Goal: Task Accomplishment & Management: Manage account settings

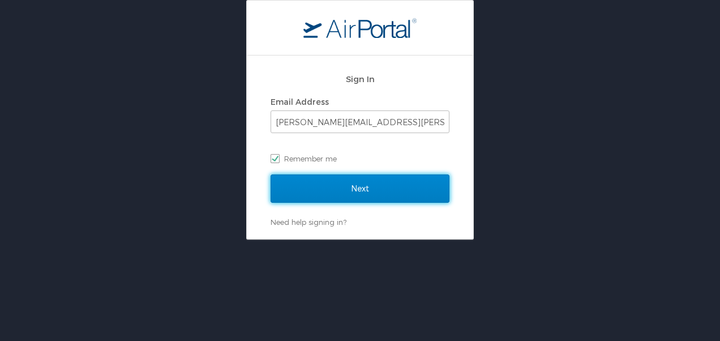
click at [344, 190] on input "Next" at bounding box center [360, 188] width 179 height 28
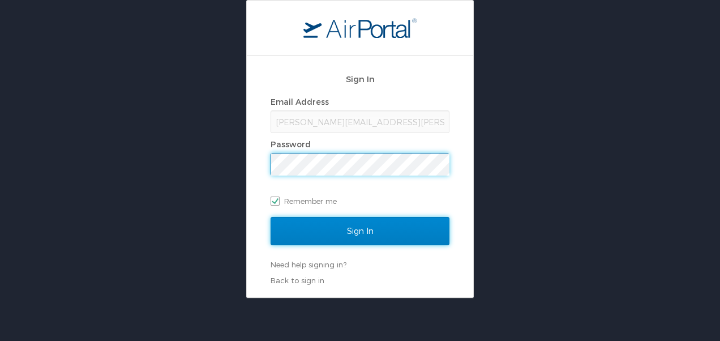
click at [328, 224] on input "Sign In" at bounding box center [360, 231] width 179 height 28
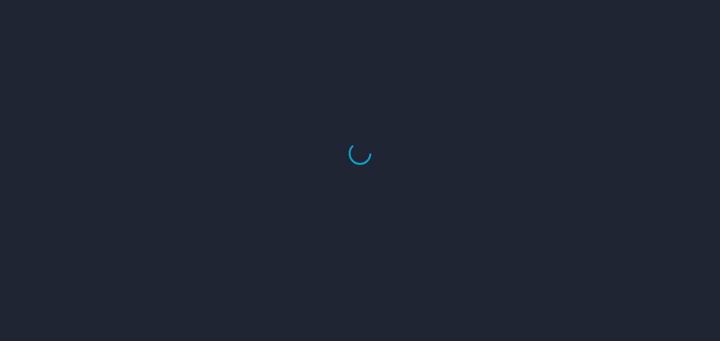
select select "US"
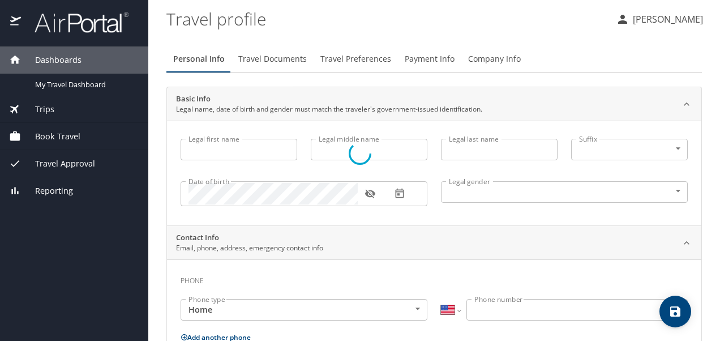
type input "[PERSON_NAME]"
type input "Ryan"
type input "Foushee"
type input "Male"
type input "Sarah"
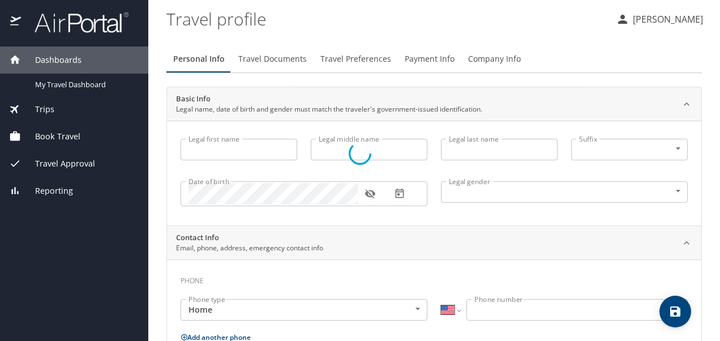
type input "Gorman"
type input "(812) 390-7276"
type input "sfoushee7@yahoo.com"
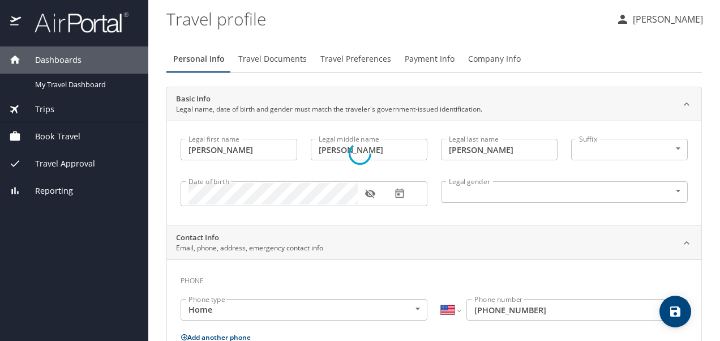
select select "US"
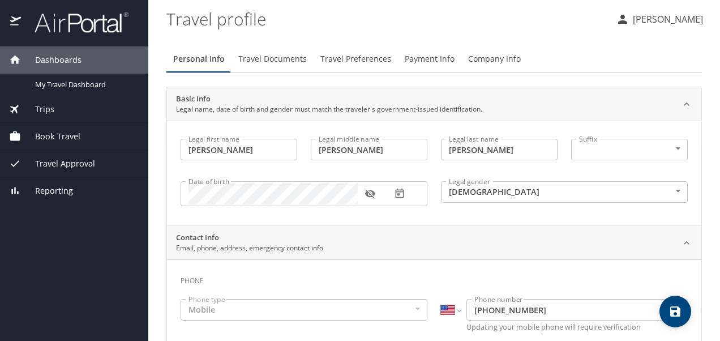
click at [87, 162] on span "Travel Approval" at bounding box center [58, 163] width 74 height 12
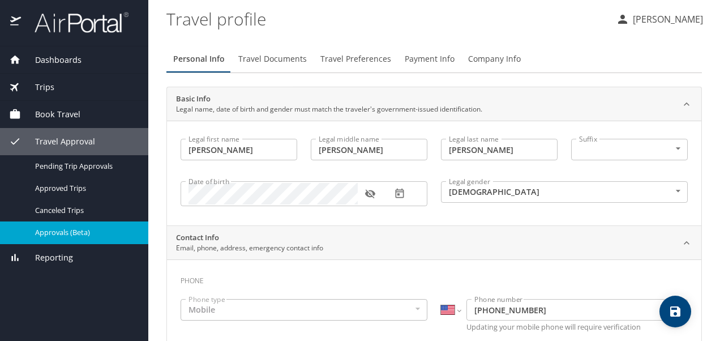
click at [83, 233] on span "Approvals (Beta)" at bounding box center [85, 232] width 100 height 11
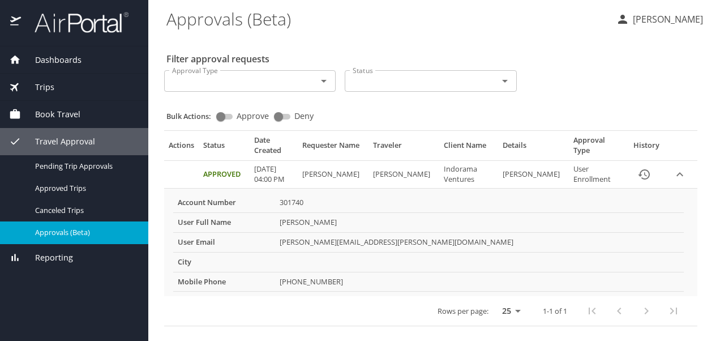
click at [55, 297] on div "Dashboards My Travel Dashboard Trips Current / Future Trips Past Trips Trips Mi…" at bounding box center [74, 193] width 148 height 294
click at [696, 18] on p "[PERSON_NAME]" at bounding box center [667, 19] width 74 height 14
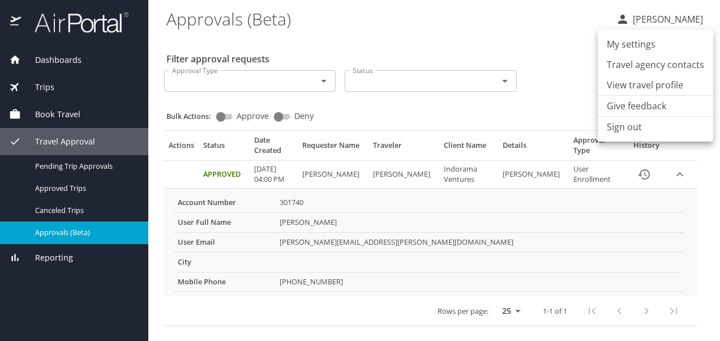
click at [624, 126] on li "Sign out" at bounding box center [655, 127] width 115 height 20
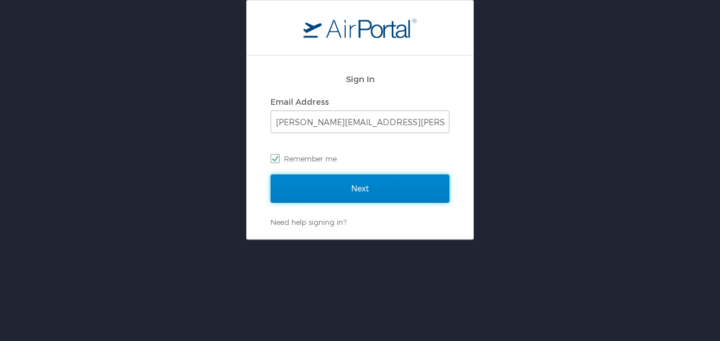
click at [316, 179] on input "Next" at bounding box center [360, 188] width 179 height 28
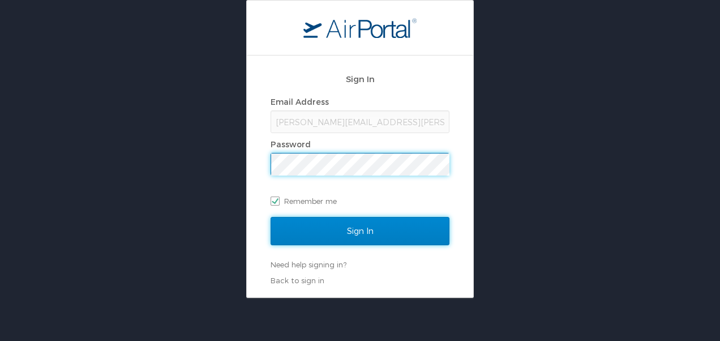
click at [353, 237] on input "Sign In" at bounding box center [360, 231] width 179 height 28
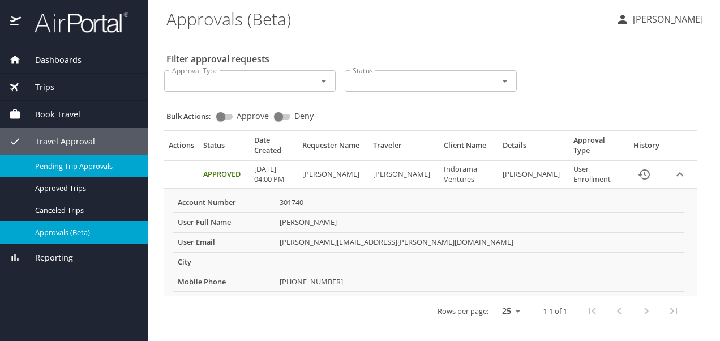
click at [46, 169] on span "Pending Trip Approvals" at bounding box center [85, 166] width 100 height 11
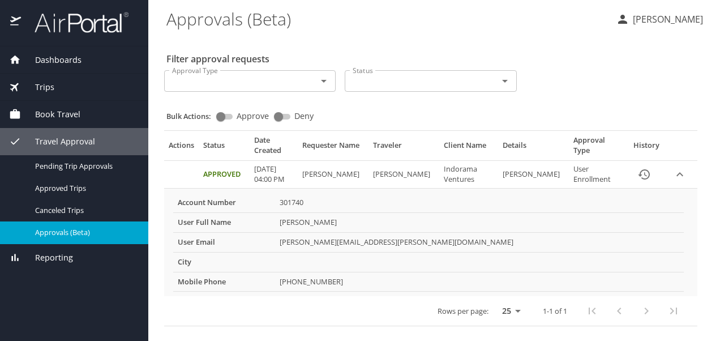
click at [635, 174] on button "History" at bounding box center [644, 174] width 27 height 27
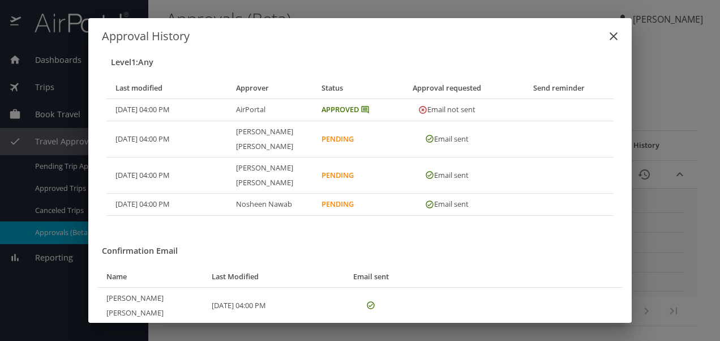
drag, startPoint x: 281, startPoint y: 130, endPoint x: 222, endPoint y: 138, distance: 59.4
click at [222, 138] on tr "[DATE] 04:00 PM [PERSON_NAME] Email sent" at bounding box center [359, 139] width 507 height 36
drag, startPoint x: 222, startPoint y: 138, endPoint x: 243, endPoint y: 168, distance: 36.5
click at [243, 168] on th "[PERSON_NAME]" at bounding box center [270, 175] width 86 height 36
click at [135, 69] on h3 "Level 1 : Any" at bounding box center [362, 62] width 503 height 16
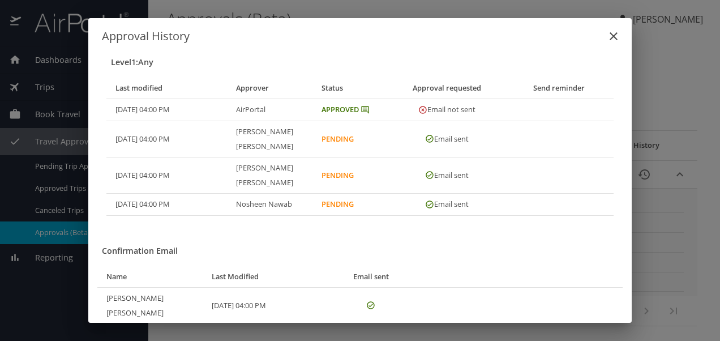
click at [674, 264] on div "Approval History Level 1 : Any Last modified Approver Status Approval requested…" at bounding box center [360, 170] width 720 height 341
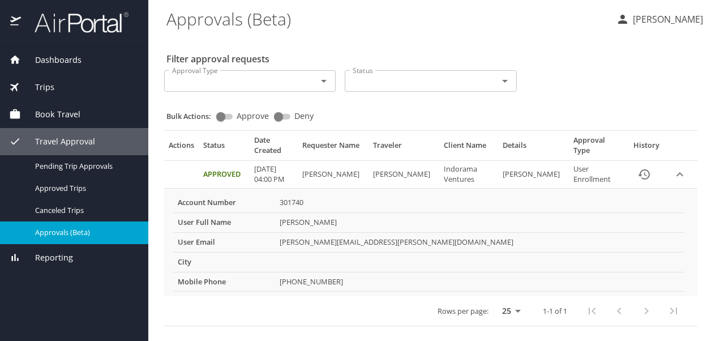
click at [233, 165] on td "Approved" at bounding box center [224, 174] width 51 height 28
click at [462, 174] on Ventures "Indorama Ventures" at bounding box center [468, 174] width 59 height 28
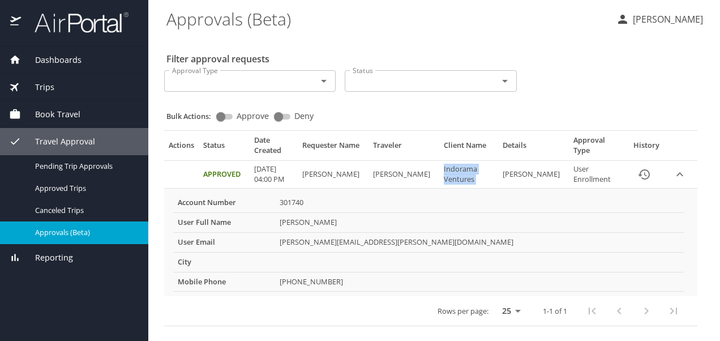
click at [462, 174] on Ventures "Indorama Ventures" at bounding box center [468, 174] width 59 height 28
click at [683, 170] on icon "expand row" at bounding box center [680, 175] width 14 height 14
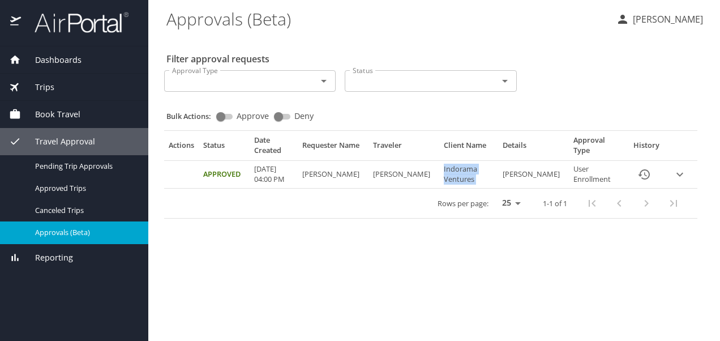
click at [683, 172] on icon "expand row" at bounding box center [680, 175] width 14 height 14
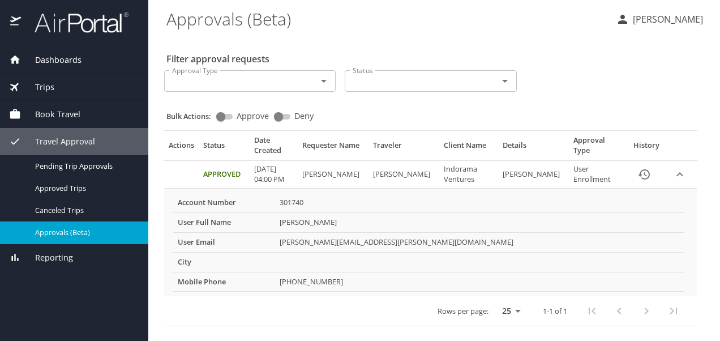
click at [280, 178] on PM "08/27/2025, 04:00 PM" at bounding box center [274, 174] width 48 height 28
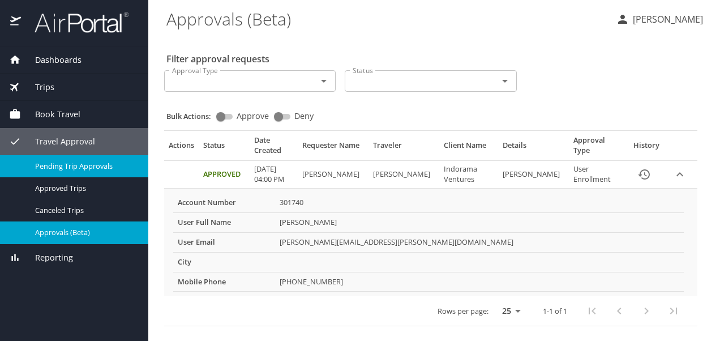
click at [52, 163] on span "Pending Trip Approvals" at bounding box center [85, 166] width 100 height 11
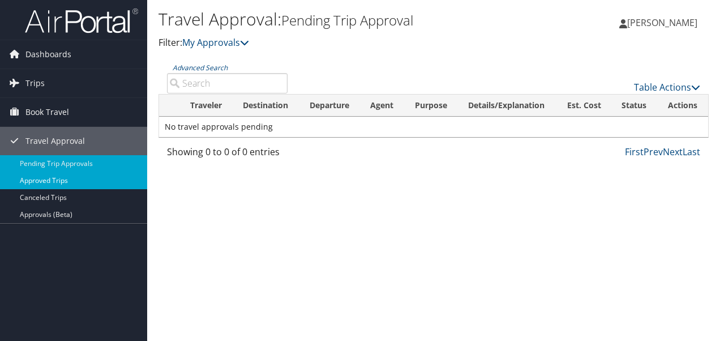
click at [64, 185] on link "Approved Trips" at bounding box center [73, 180] width 147 height 17
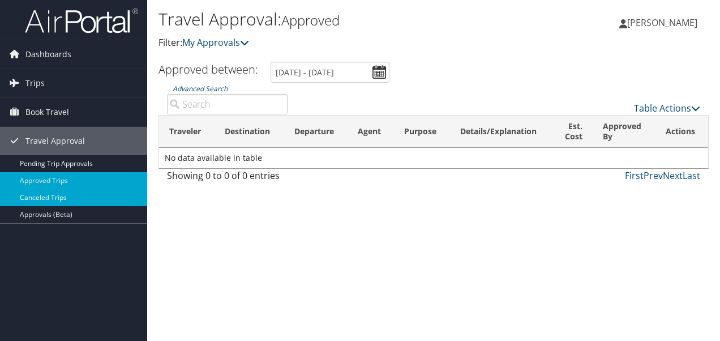
click at [46, 191] on link "Canceled Trips" at bounding box center [73, 197] width 147 height 17
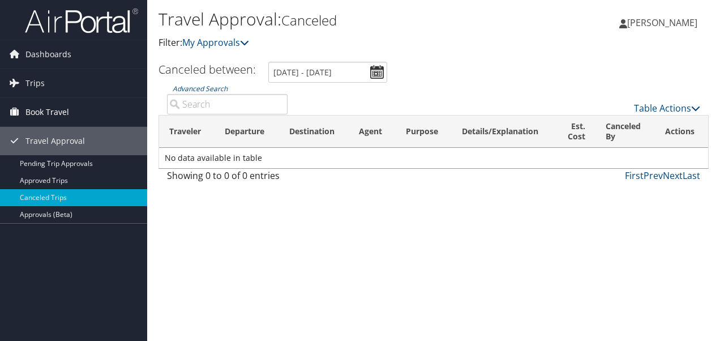
click at [50, 105] on span "Book Travel" at bounding box center [47, 112] width 44 height 28
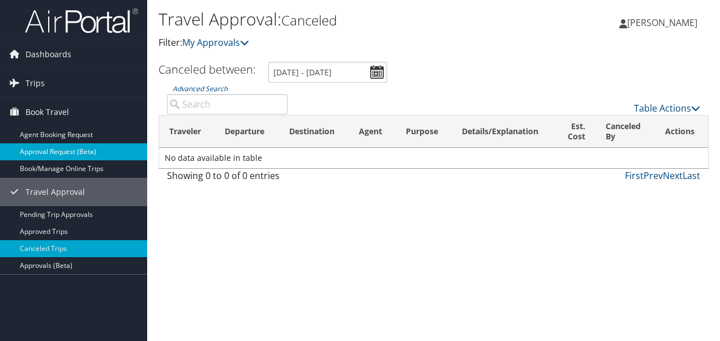
click at [57, 148] on link "Approval Request (Beta)" at bounding box center [73, 151] width 147 height 17
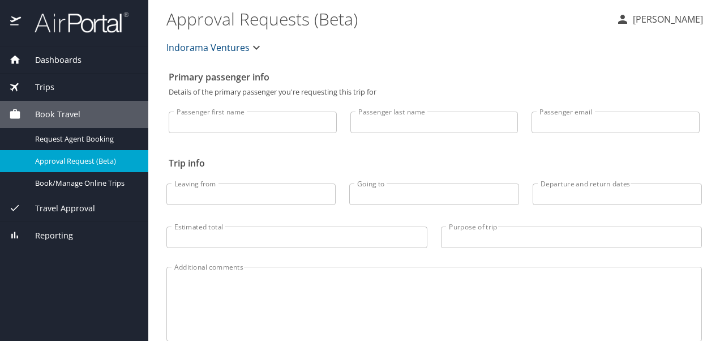
click at [55, 215] on div "Travel Approval" at bounding box center [74, 207] width 148 height 27
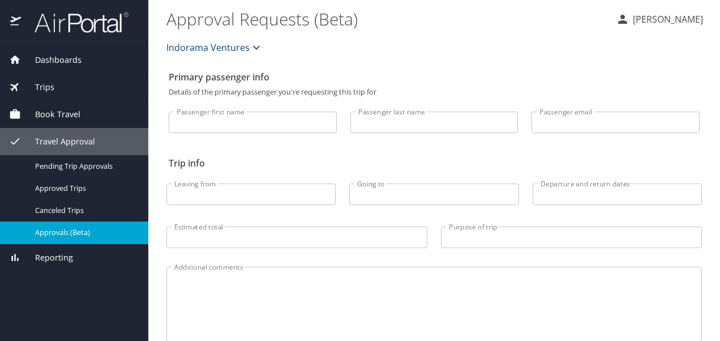
click at [49, 231] on span "Approvals (Beta)" at bounding box center [85, 232] width 100 height 11
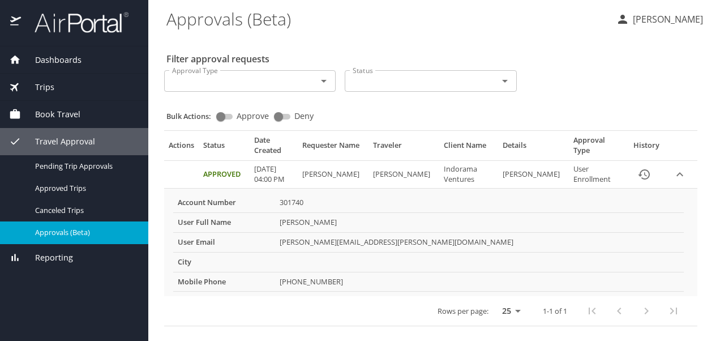
click at [247, 165] on td "Approved" at bounding box center [224, 174] width 51 height 28
click at [679, 173] on icon "expand row" at bounding box center [680, 174] width 7 height 4
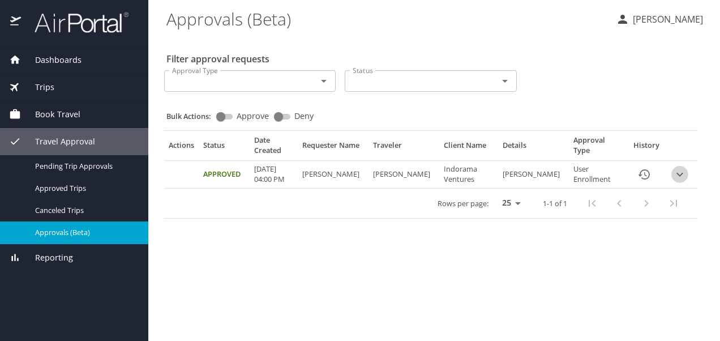
click at [679, 173] on icon "expand row" at bounding box center [680, 175] width 14 height 14
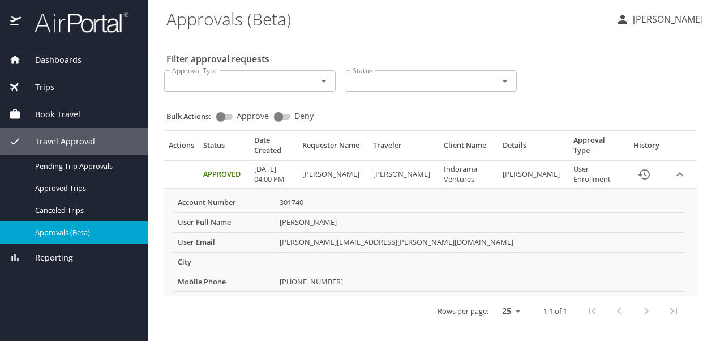
click at [435, 173] on td "[PERSON_NAME]" at bounding box center [404, 174] width 71 height 28
click at [639, 169] on icon "History" at bounding box center [644, 175] width 14 height 14
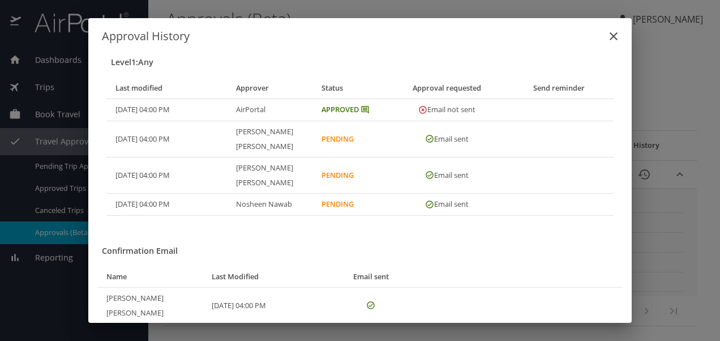
scroll to position [45, 0]
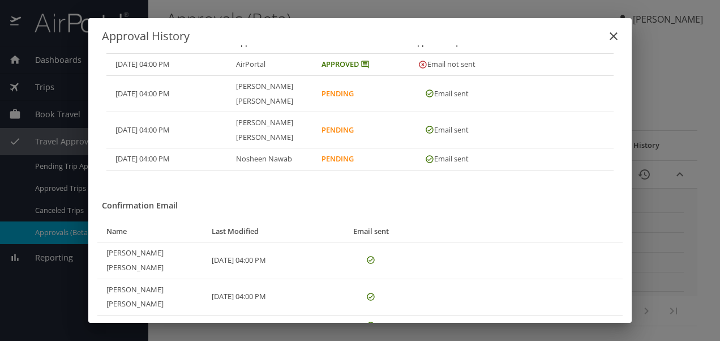
click at [267, 126] on th "Christopher Bettinger" at bounding box center [270, 130] width 86 height 36
click at [267, 125] on th "Christopher Bettinger" at bounding box center [270, 130] width 86 height 36
click at [260, 118] on th "Christopher Bettinger" at bounding box center [270, 130] width 86 height 36
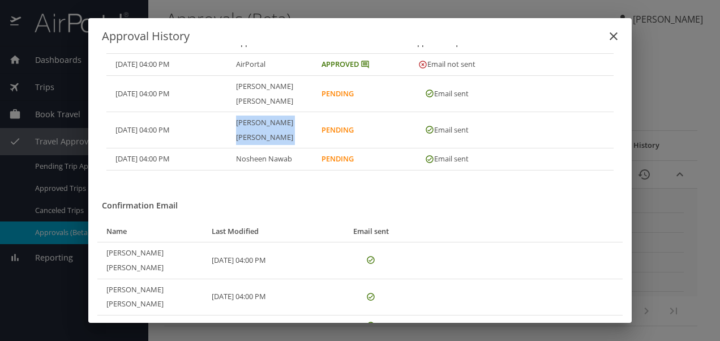
click at [260, 118] on th "Christopher Bettinger" at bounding box center [270, 130] width 86 height 36
click at [474, 175] on div "Level 1 : Any Last modified Approver Status Approval requested Send reminder 08…" at bounding box center [359, 183] width 543 height 277
click at [608, 34] on icon "close" at bounding box center [614, 36] width 14 height 14
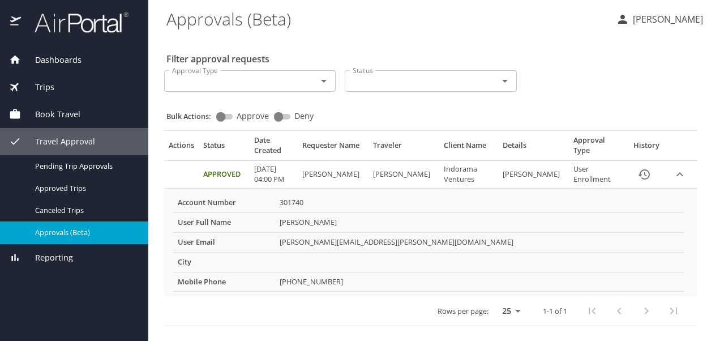
click at [33, 121] on div "Book Travel" at bounding box center [74, 114] width 148 height 27
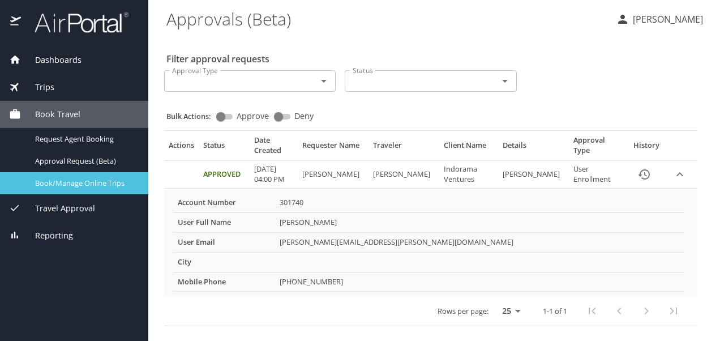
click at [69, 182] on span "Book/Manage Online Trips" at bounding box center [85, 183] width 100 height 11
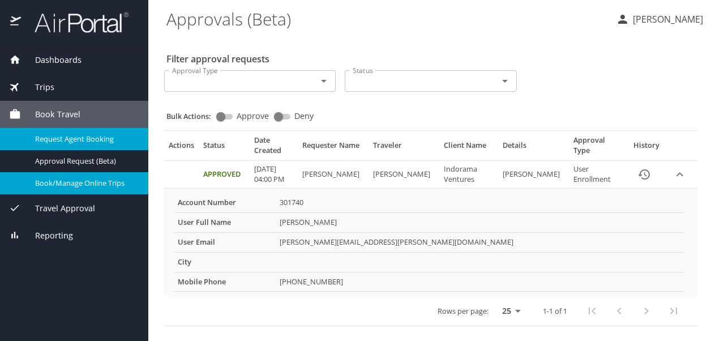
click at [53, 148] on link "Request Agent Booking" at bounding box center [74, 139] width 148 height 22
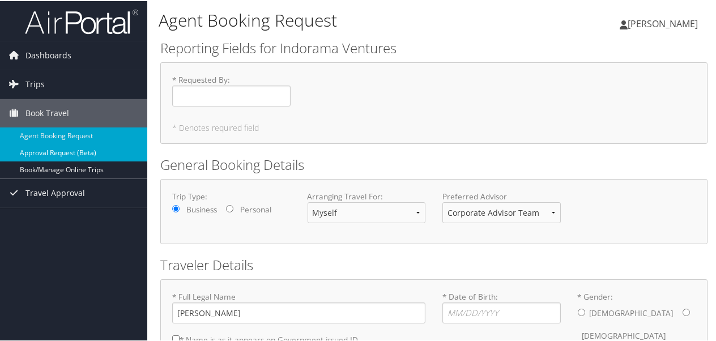
click at [92, 144] on link "Approval Request (Beta)" at bounding box center [73, 151] width 147 height 17
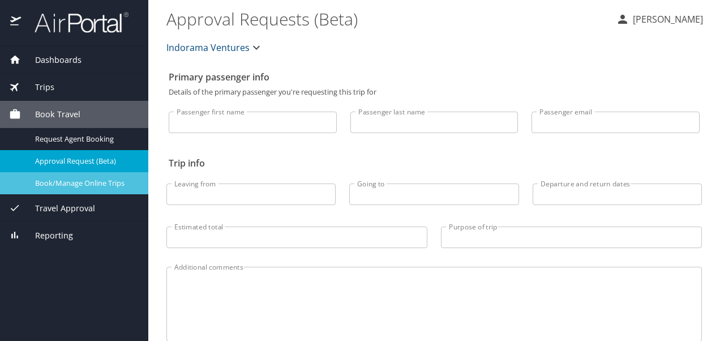
click at [44, 185] on span "Book/Manage Online Trips" at bounding box center [85, 183] width 100 height 11
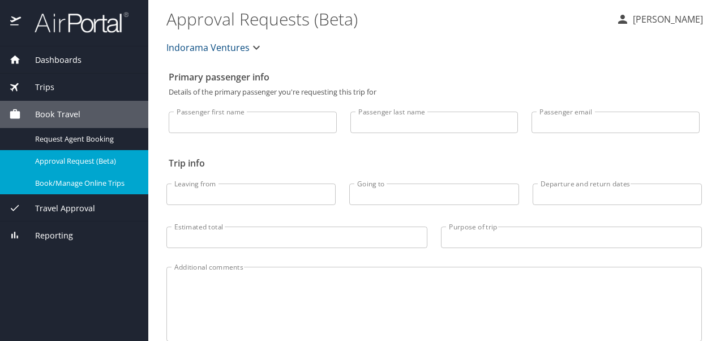
click at [45, 92] on span "Trips" at bounding box center [37, 87] width 33 height 12
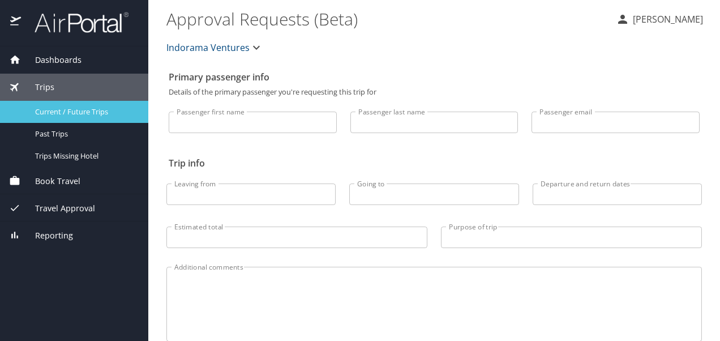
click at [55, 106] on span "Current / Future Trips" at bounding box center [85, 111] width 100 height 11
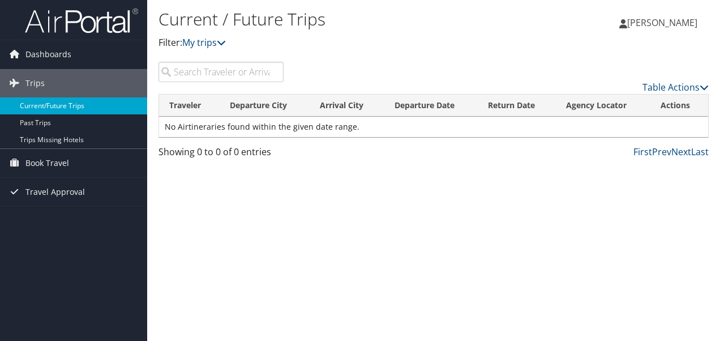
click at [38, 108] on link "Current/Future Trips" at bounding box center [73, 105] width 147 height 17
click at [37, 139] on link "Trips Missing Hotels" at bounding box center [73, 139] width 147 height 17
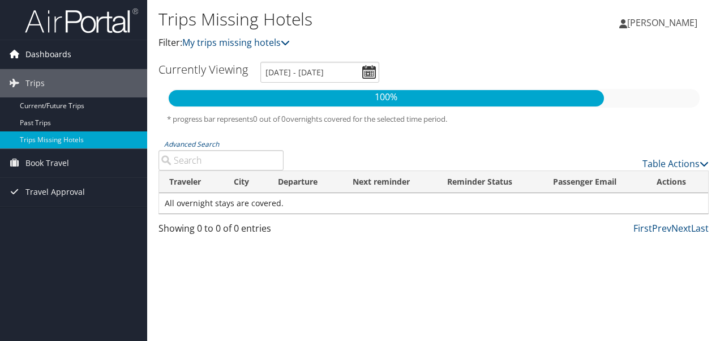
click at [15, 53] on icon at bounding box center [14, 53] width 17 height 17
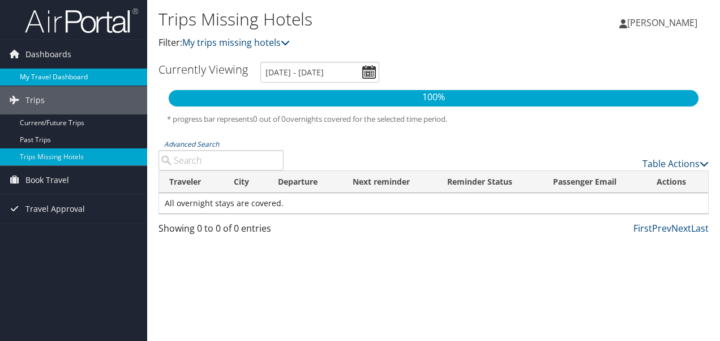
click at [34, 70] on link "My Travel Dashboard" at bounding box center [73, 77] width 147 height 17
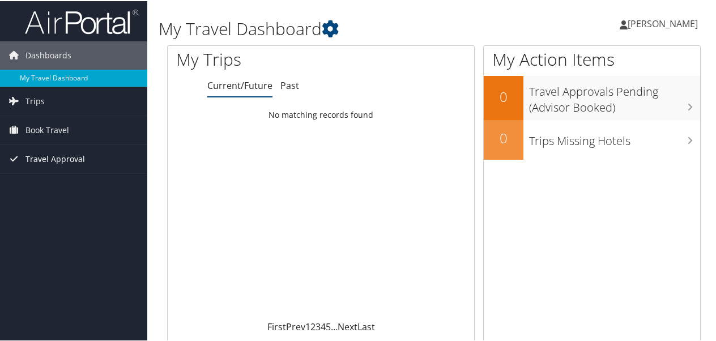
click at [45, 153] on span "Travel Approval" at bounding box center [54, 158] width 59 height 28
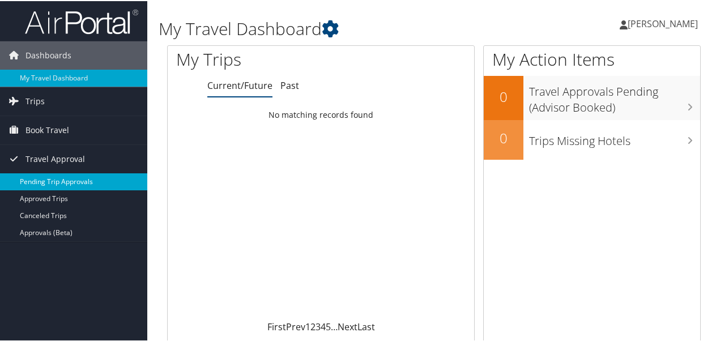
click at [37, 182] on link "Pending Trip Approvals" at bounding box center [73, 180] width 147 height 17
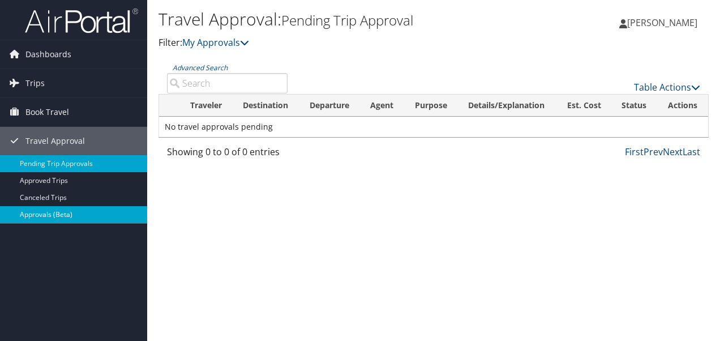
click at [58, 216] on link "Approvals (Beta)" at bounding box center [73, 214] width 147 height 17
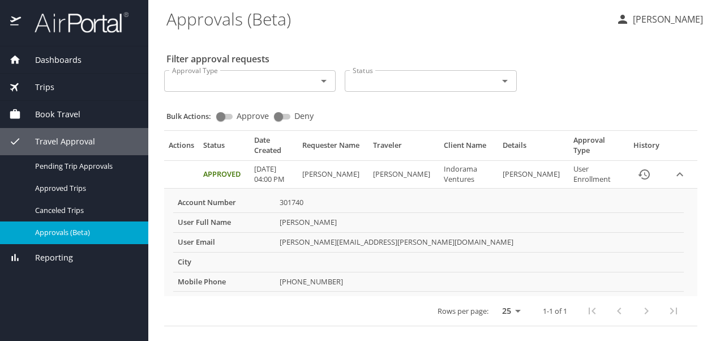
click at [223, 118] on input "Approve" at bounding box center [220, 117] width 41 height 14
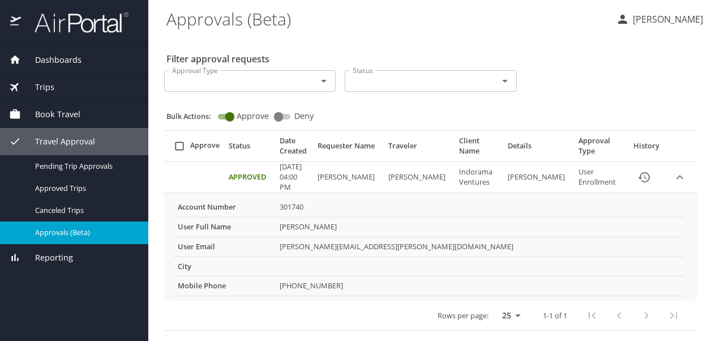
click at [223, 118] on input "Approve" at bounding box center [229, 117] width 41 height 14
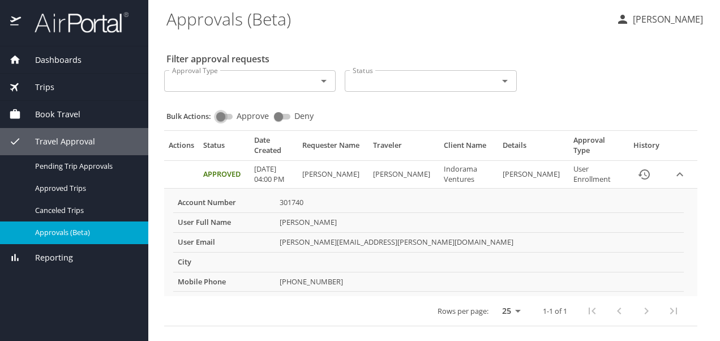
click at [223, 118] on input "Approve" at bounding box center [220, 117] width 41 height 14
checkbox input "true"
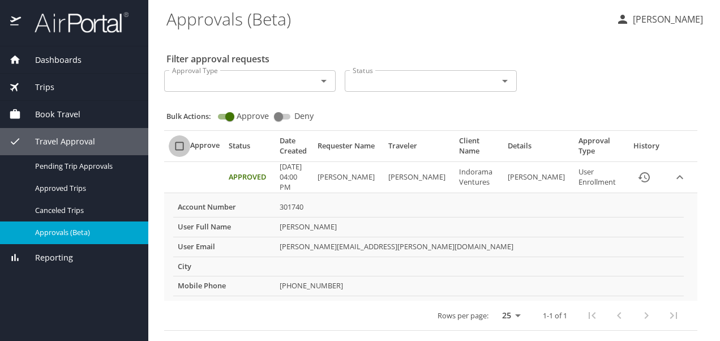
click at [177, 147] on input "select all approval requests" at bounding box center [180, 146] width 22 height 22
click at [175, 147] on input "select all approval requests" at bounding box center [180, 146] width 22 height 22
click at [177, 146] on input "select all approval requests" at bounding box center [180, 146] width 22 height 22
click at [179, 145] on input "select all approval requests" at bounding box center [180, 146] width 22 height 22
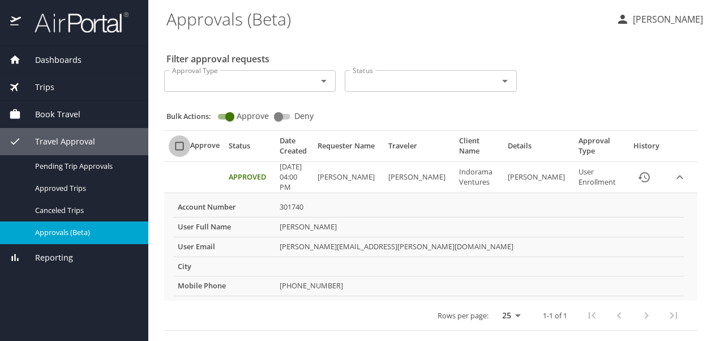
click at [179, 145] on input "select all approval requests" at bounding box center [180, 146] width 22 height 22
checkbox input "false"
click at [233, 112] on input "Approve" at bounding box center [229, 117] width 41 height 14
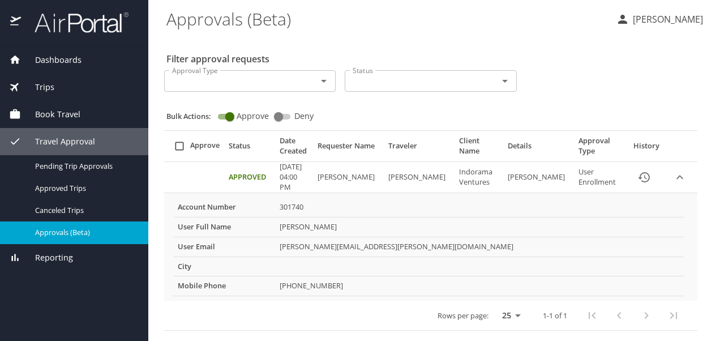
checkbox input "false"
